Goal: Browse casually: Explore the website without a specific task or goal

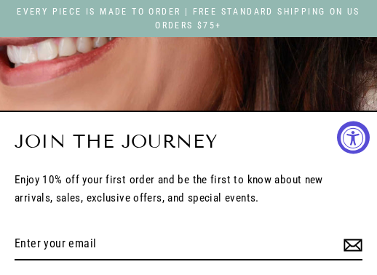
select select "3"
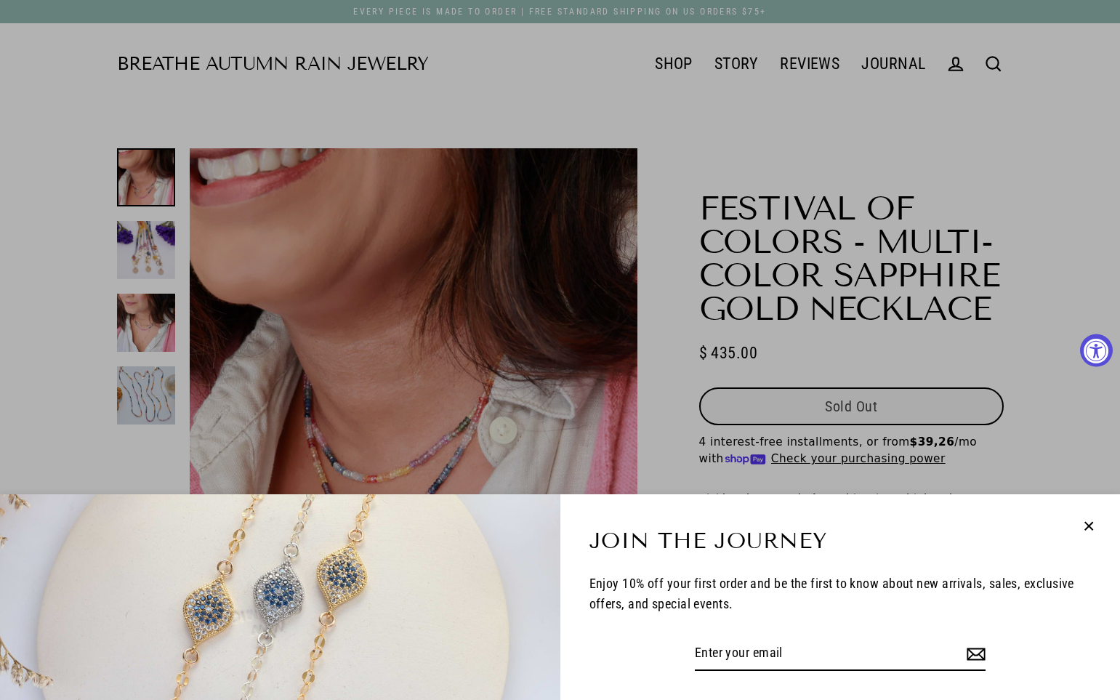
click at [376, 274] on icon "button" at bounding box center [1089, 526] width 8 height 8
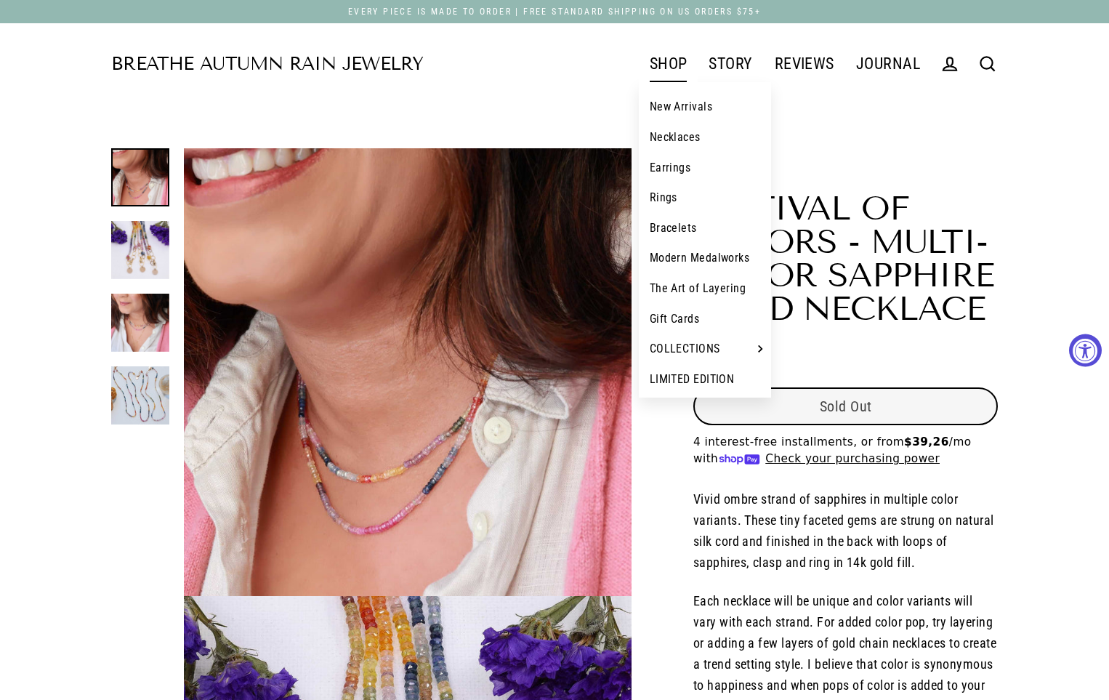
click at [376, 75] on link "SHOP" at bounding box center [669, 64] width 60 height 36
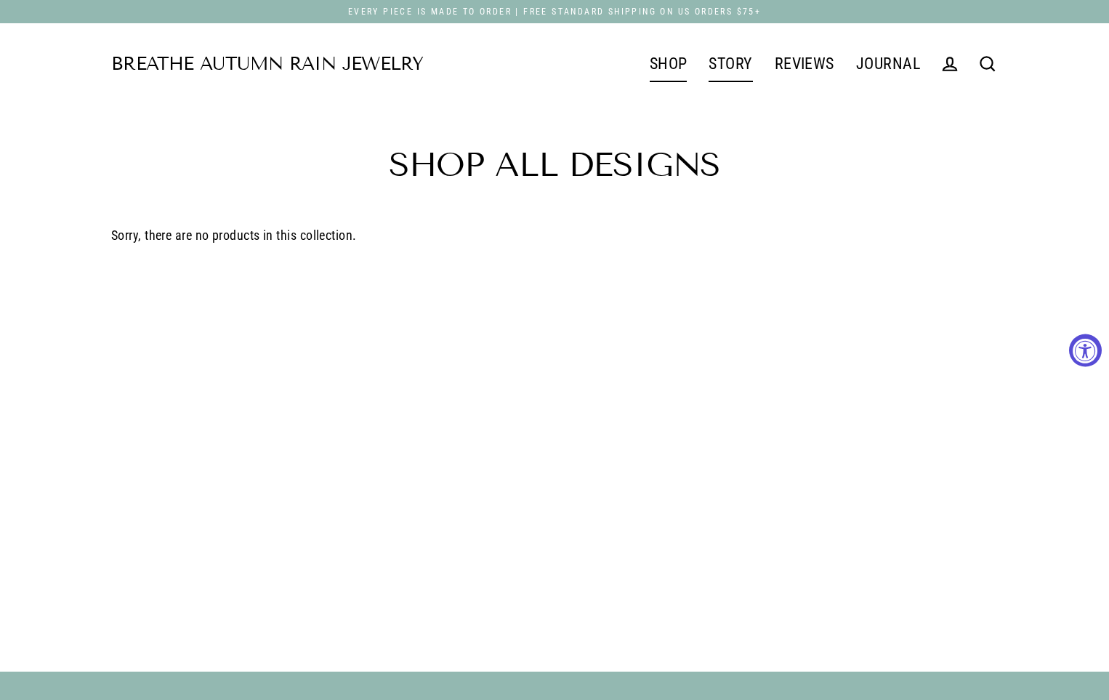
click at [725, 66] on link "STORY" at bounding box center [730, 64] width 65 height 36
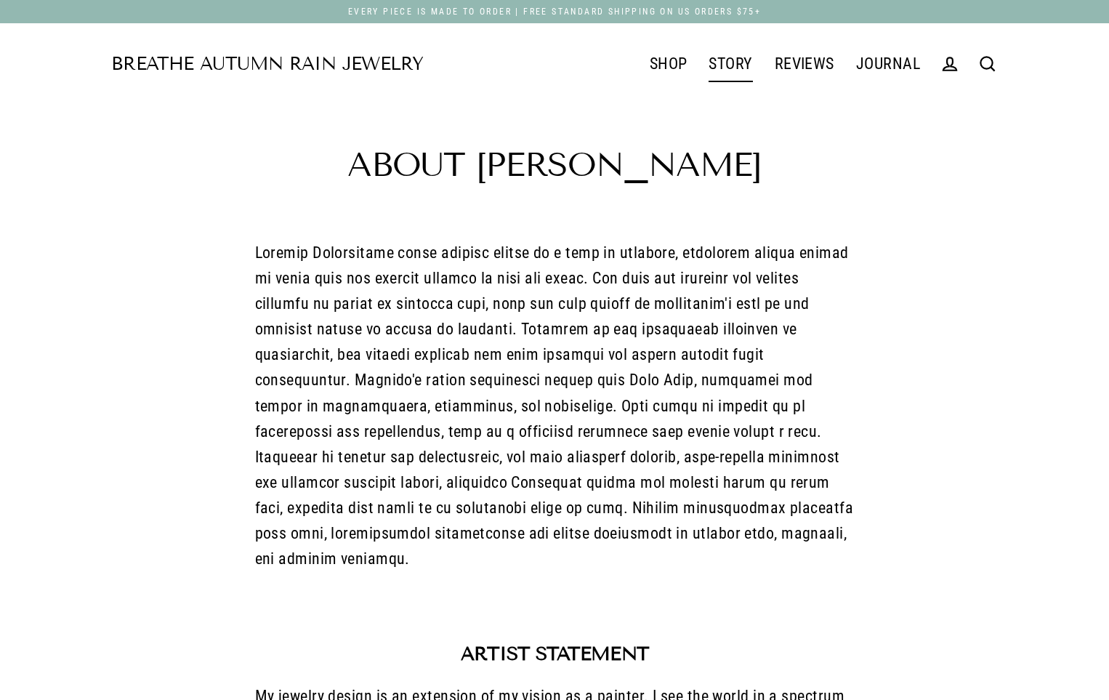
click at [664, 89] on header "Breathe Autumn Rain Jewelry SHOP New Arrivals Necklaces Earrings Rings Bracelet…" at bounding box center [554, 63] width 1109 height 81
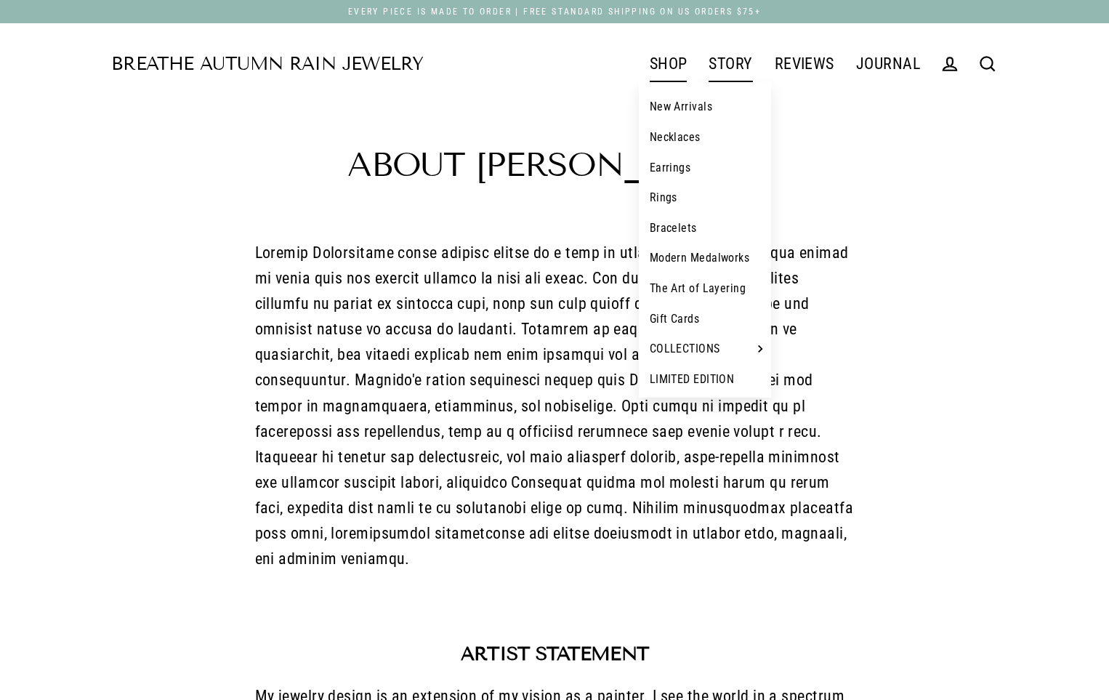
click at [664, 68] on link "SHOP" at bounding box center [669, 64] width 60 height 36
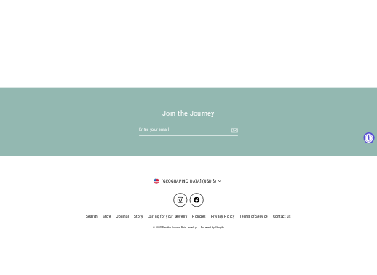
scroll to position [497, 0]
